Goal: Task Accomplishment & Management: Complete application form

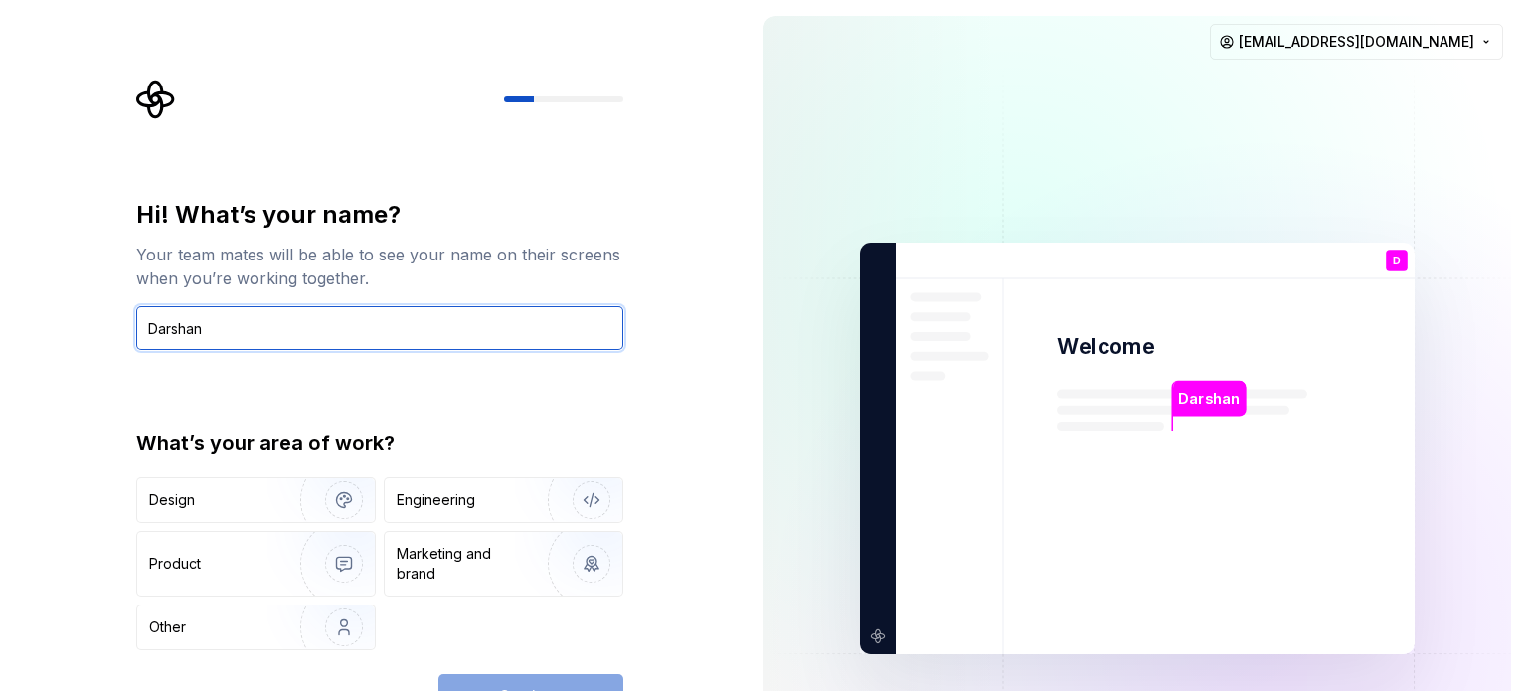
type input "Darshan"
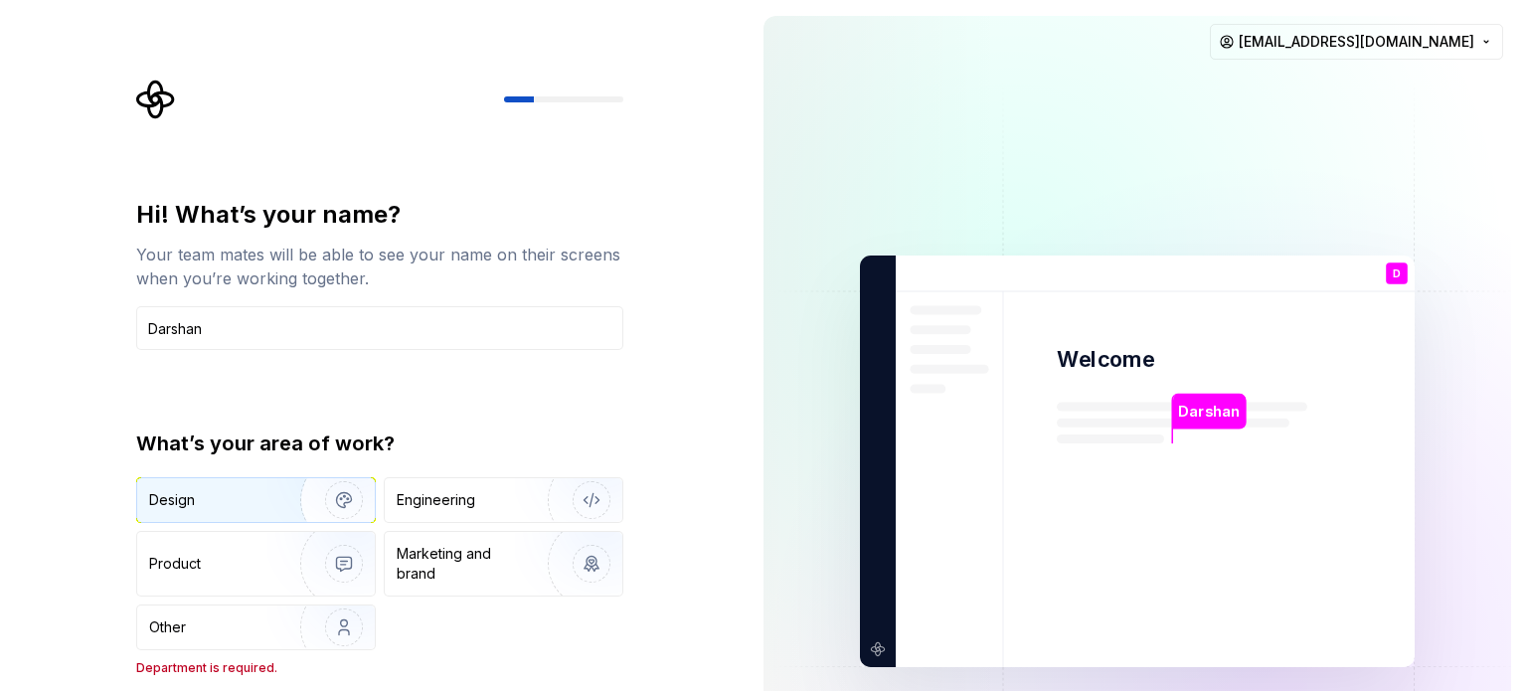
click at [215, 502] on div "Design" at bounding box center [211, 500] width 125 height 20
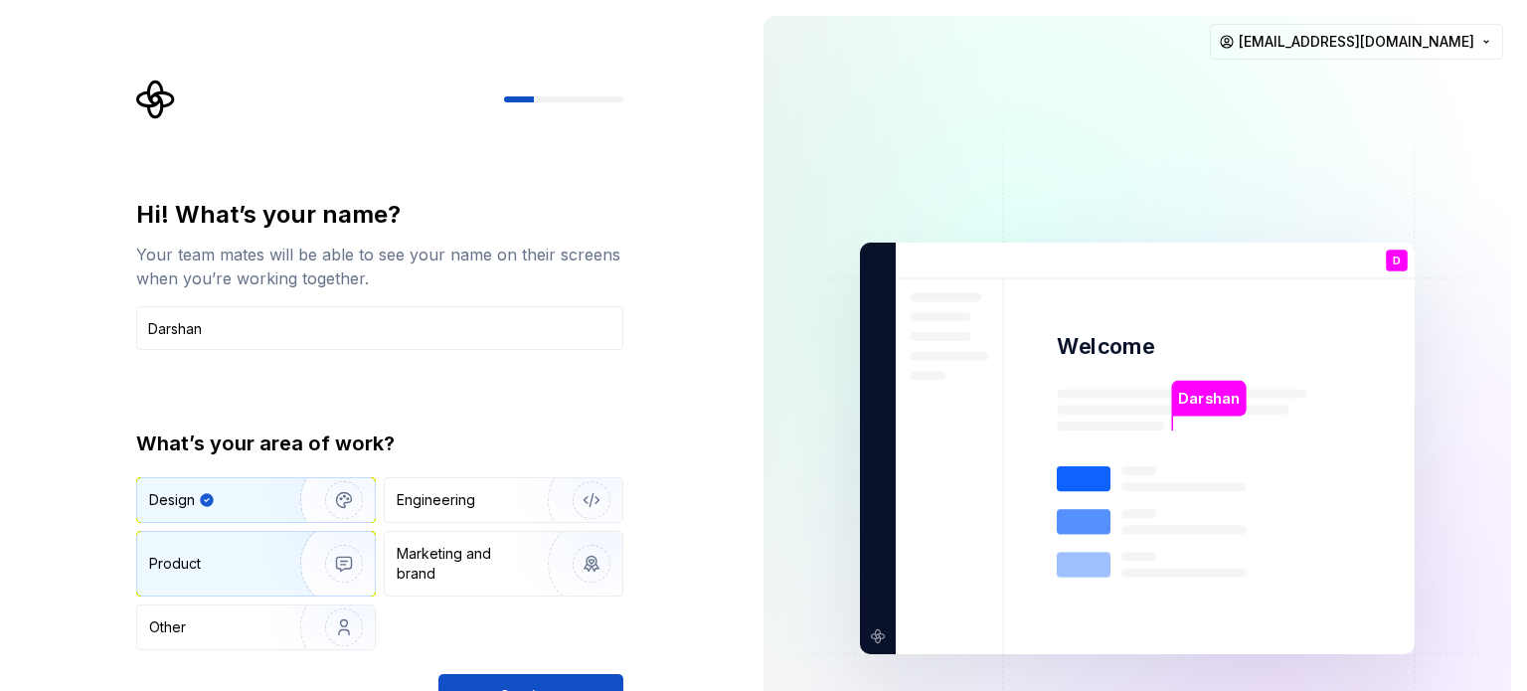
click at [173, 575] on div "Product" at bounding box center [256, 564] width 238 height 64
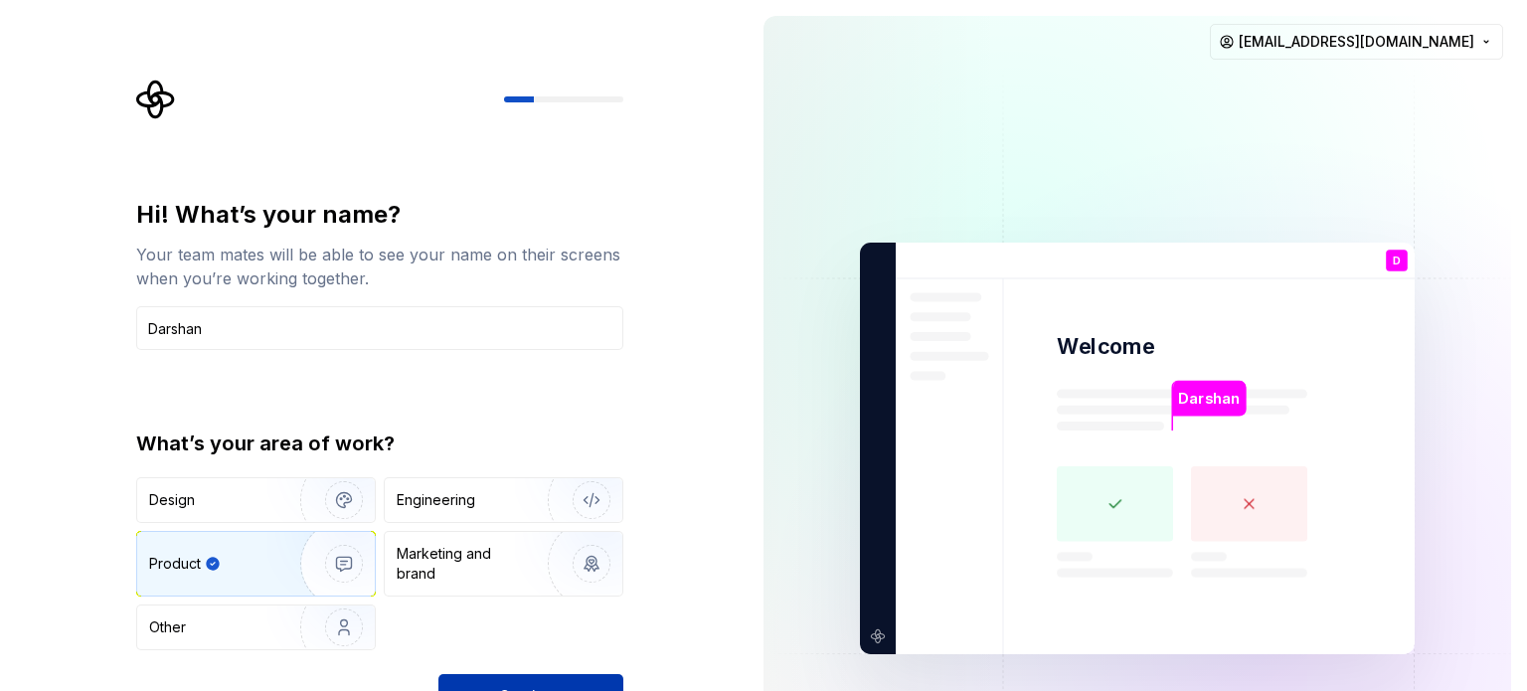
click at [505, 683] on button "Continue" at bounding box center [531, 696] width 185 height 44
